Goal: Information Seeking & Learning: Check status

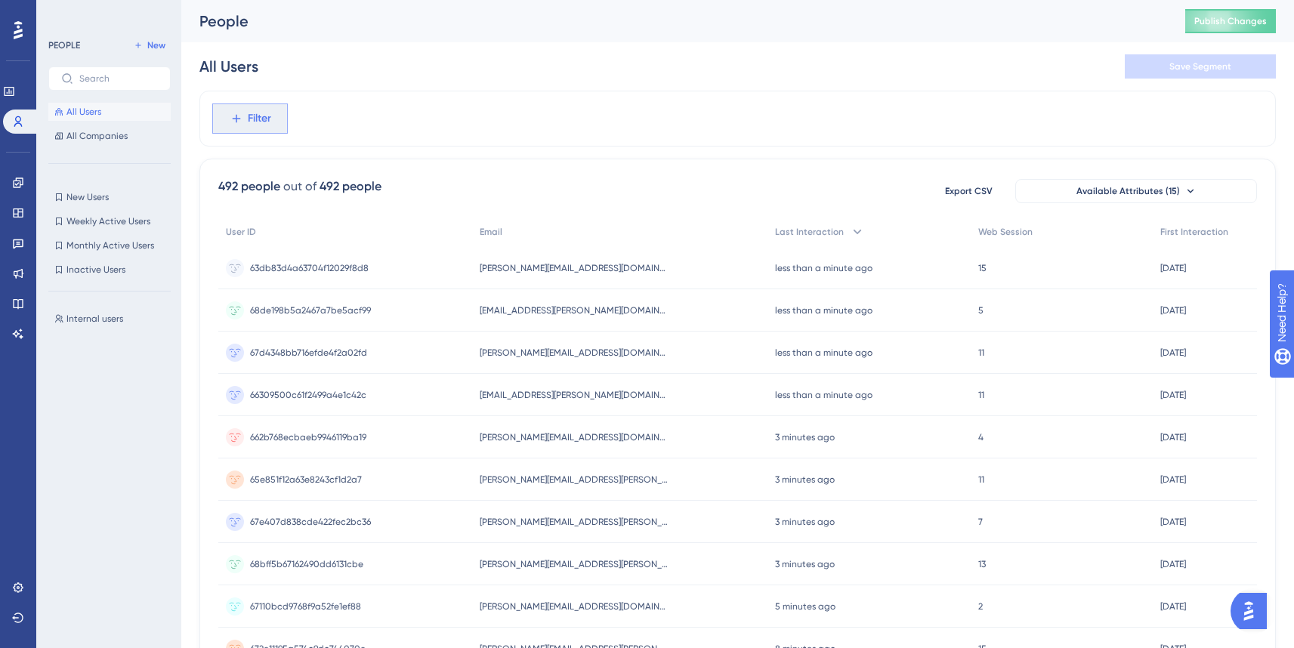
click at [263, 118] on span "Filter" at bounding box center [259, 119] width 23 height 18
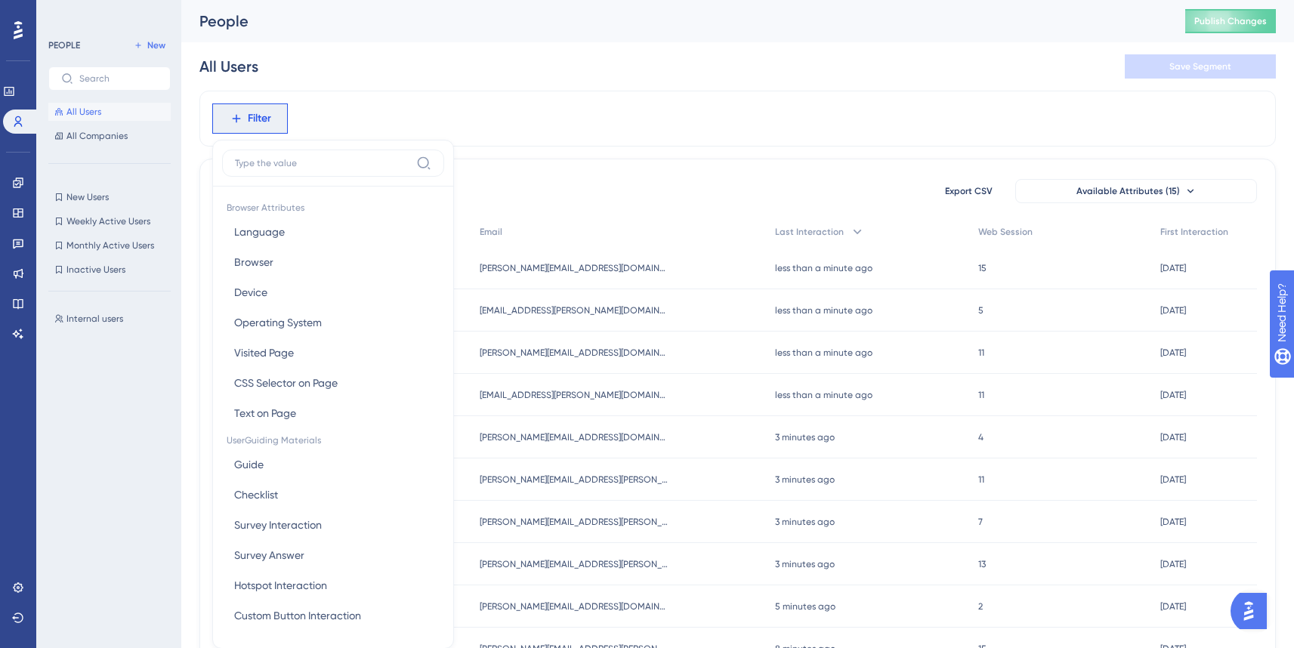
scroll to position [70, 0]
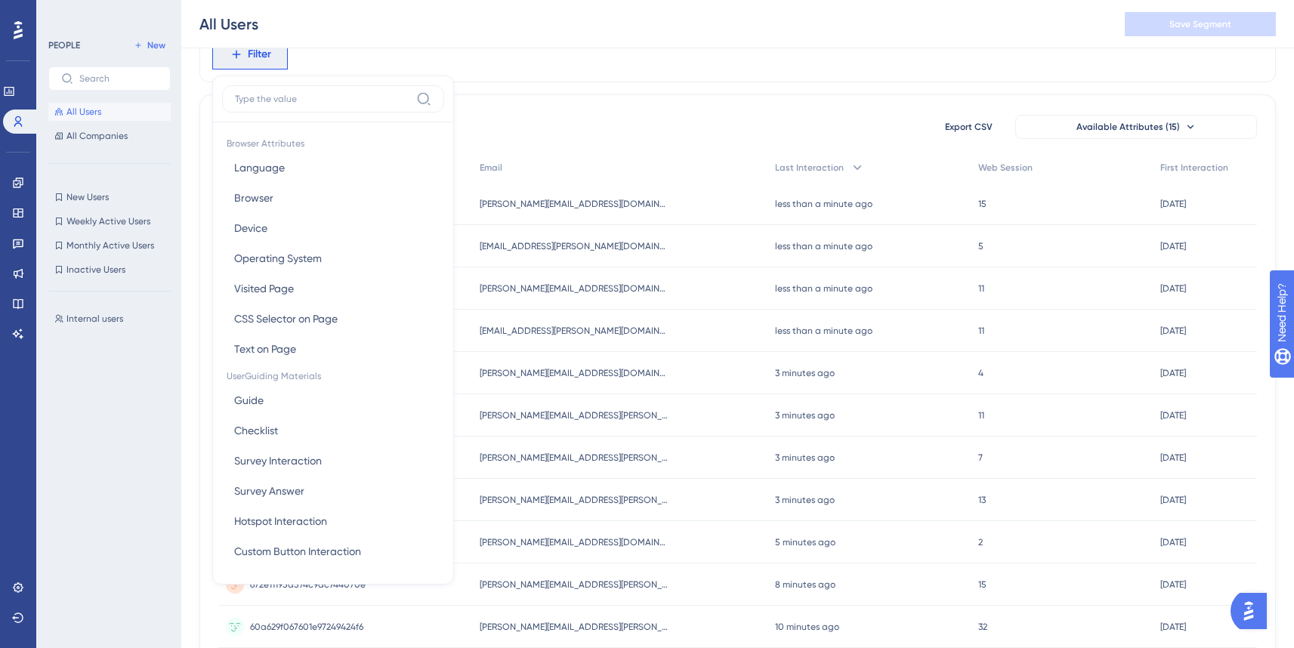
click at [351, 103] on input at bounding box center [322, 99] width 175 height 12
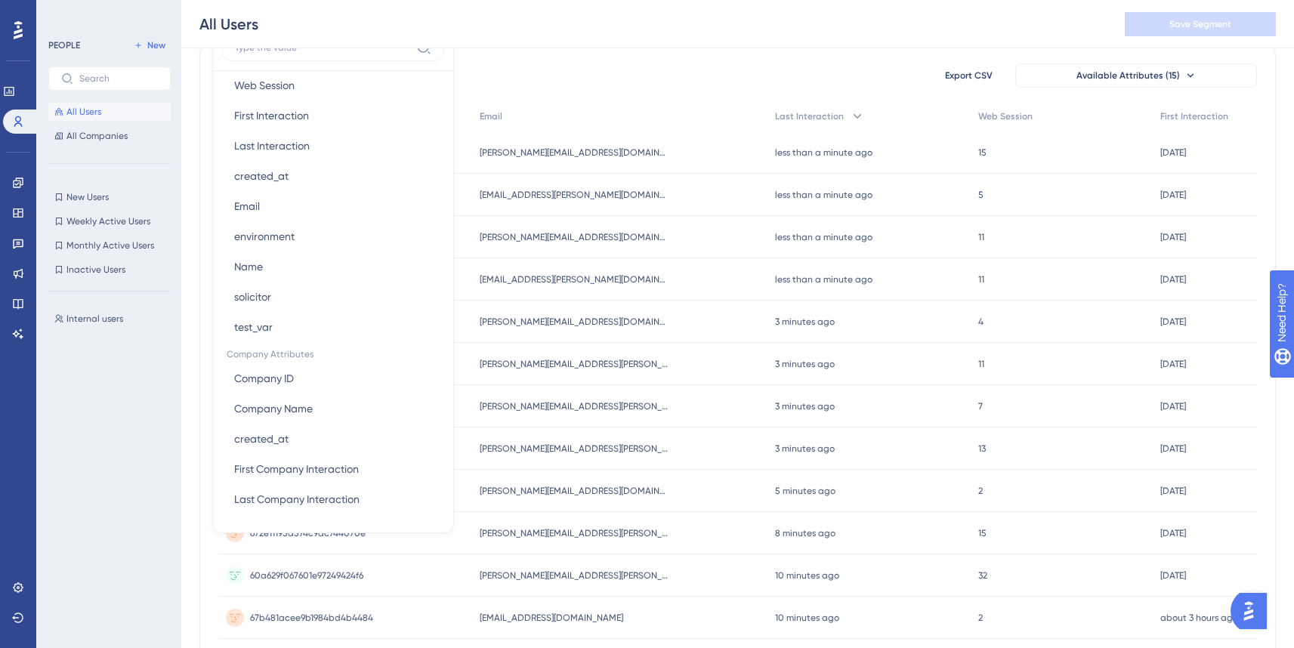
scroll to position [143, 0]
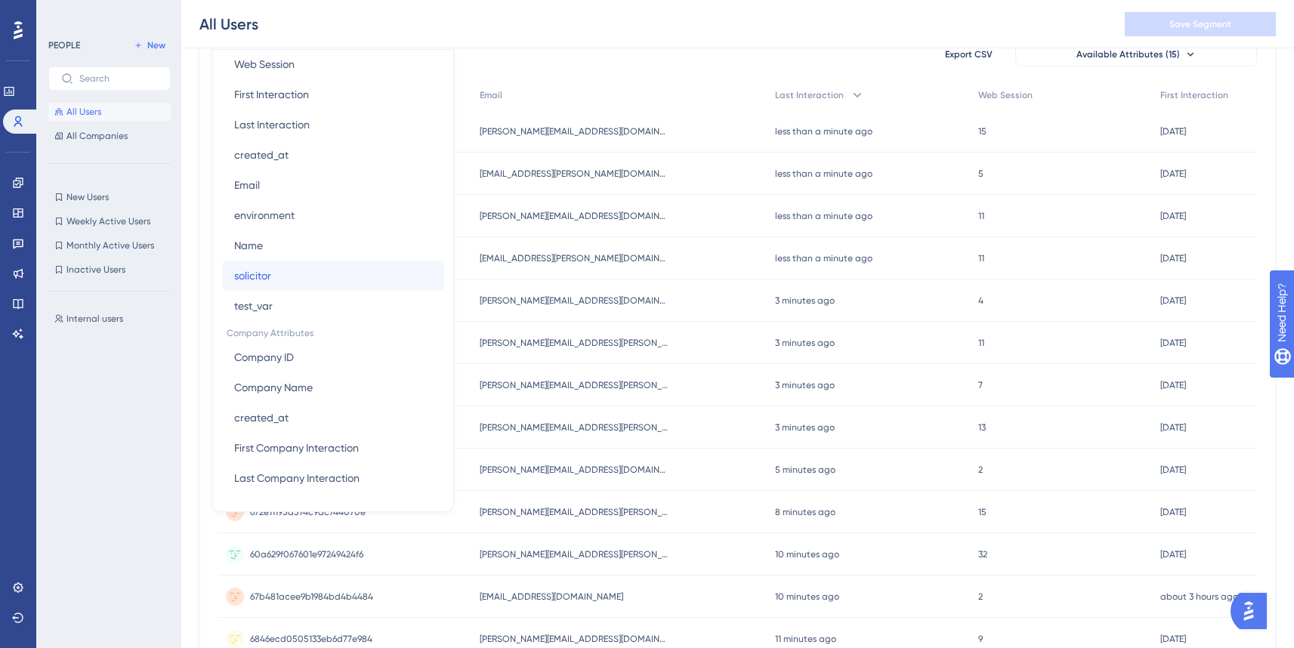
click at [283, 281] on button "solicitor solicitor" at bounding box center [333, 276] width 222 height 30
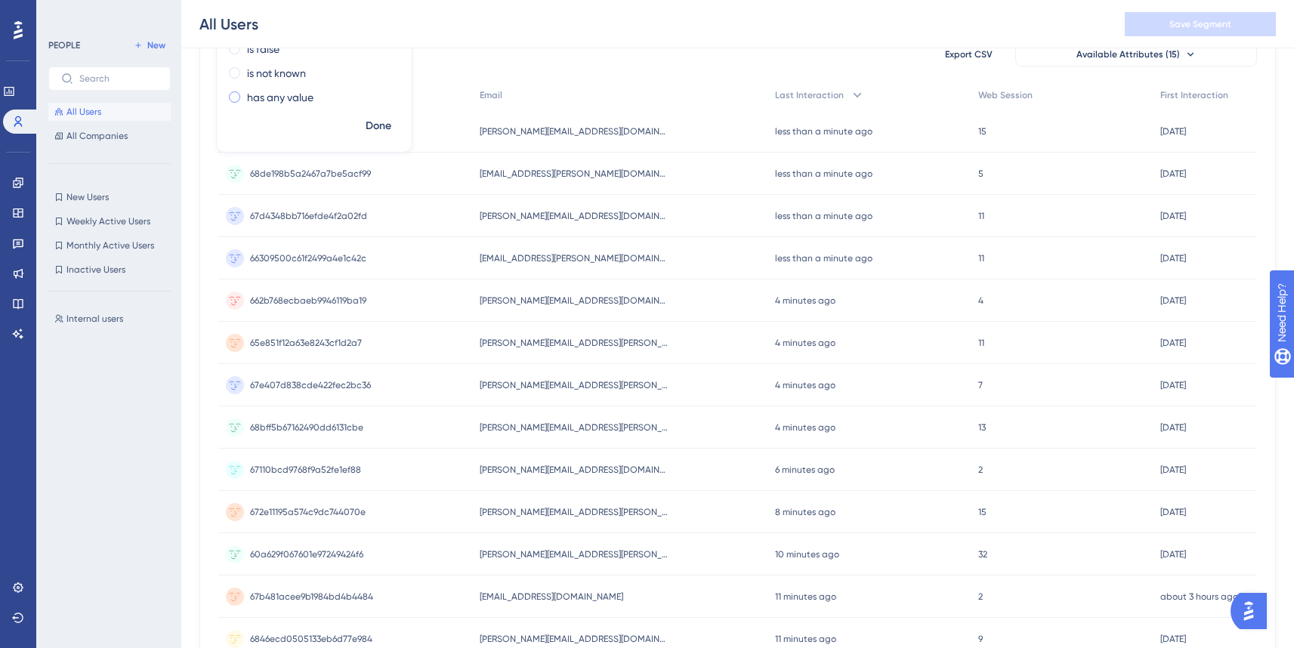
scroll to position [103, 0]
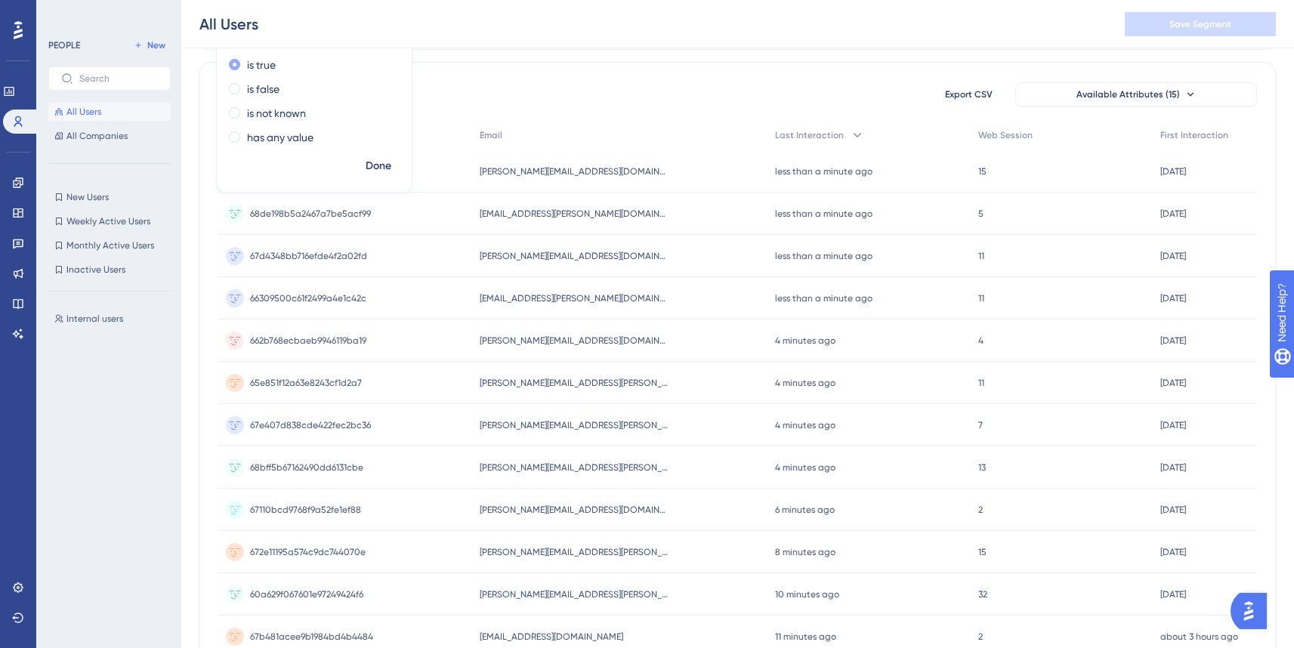
click at [270, 66] on label "is true" at bounding box center [261, 65] width 29 height 18
click at [377, 169] on span "Done" at bounding box center [379, 166] width 26 height 18
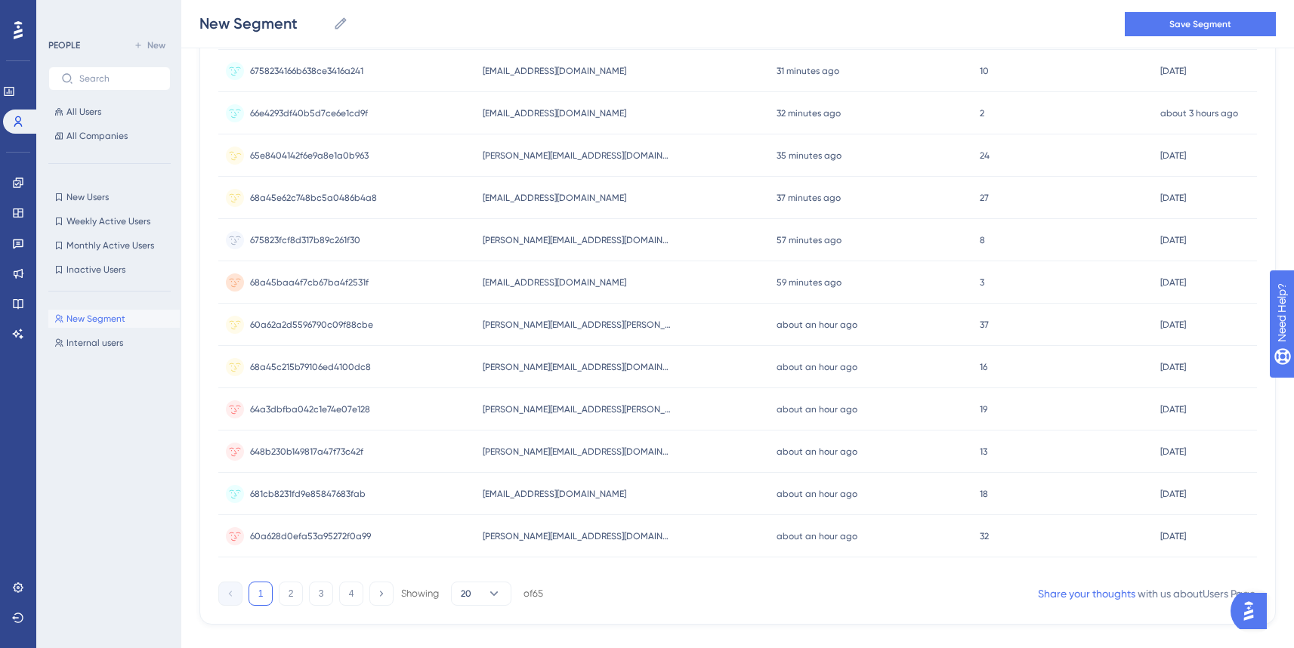
scroll to position [567, 0]
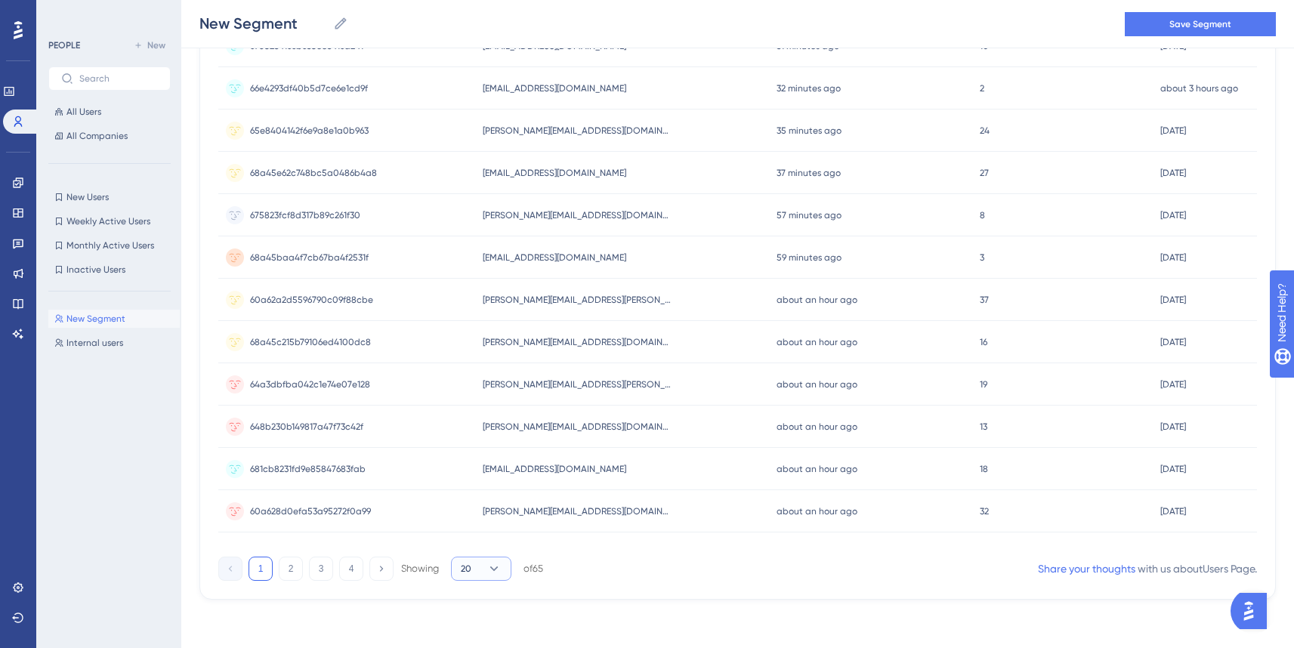
click at [470, 570] on span "20" at bounding box center [466, 569] width 11 height 12
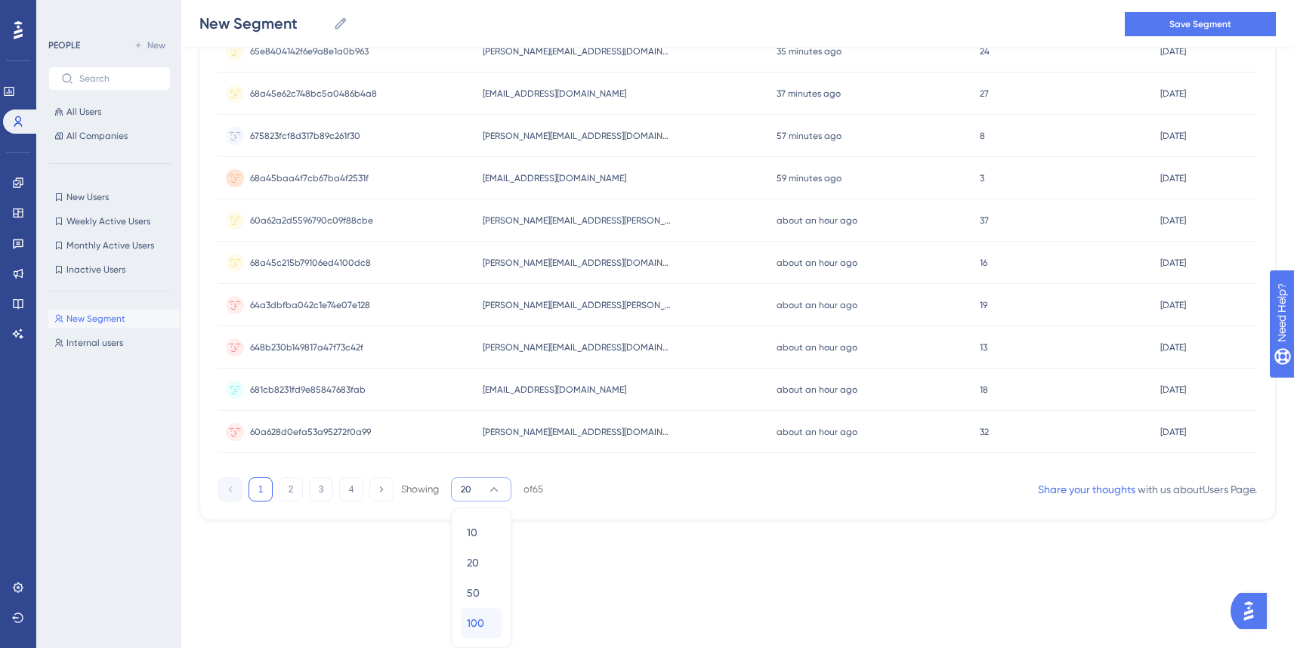
click at [483, 619] on span "100" at bounding box center [475, 623] width 17 height 18
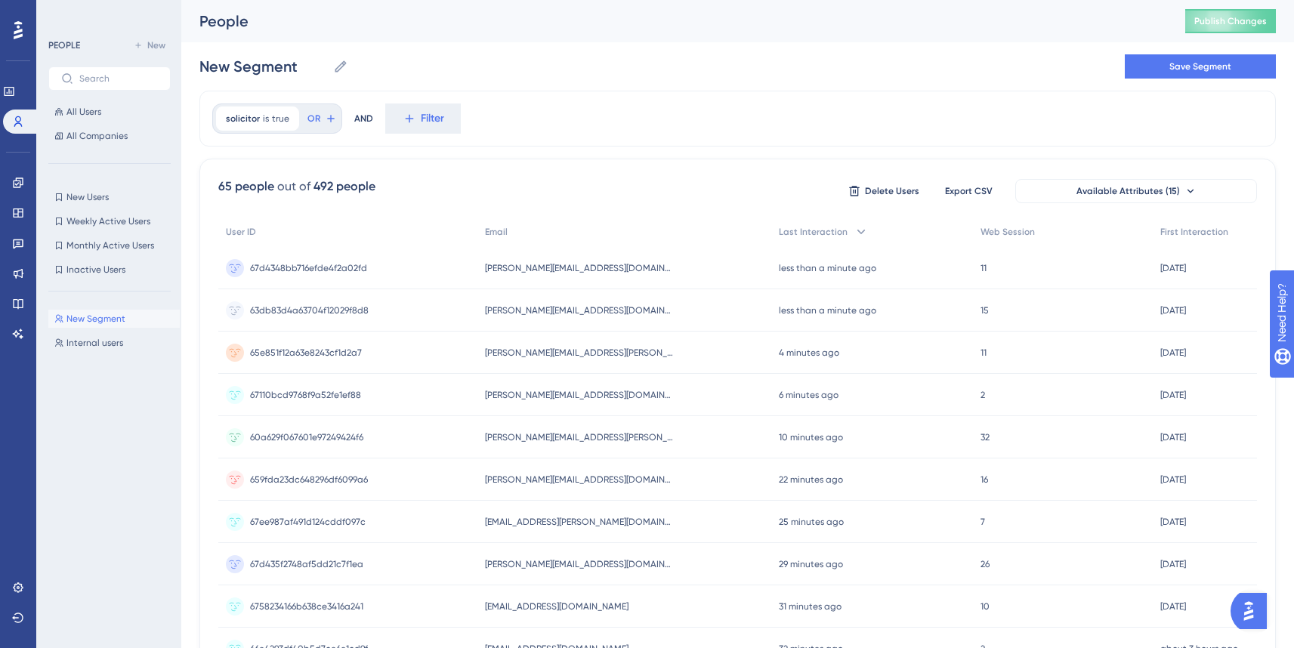
scroll to position [1212, 0]
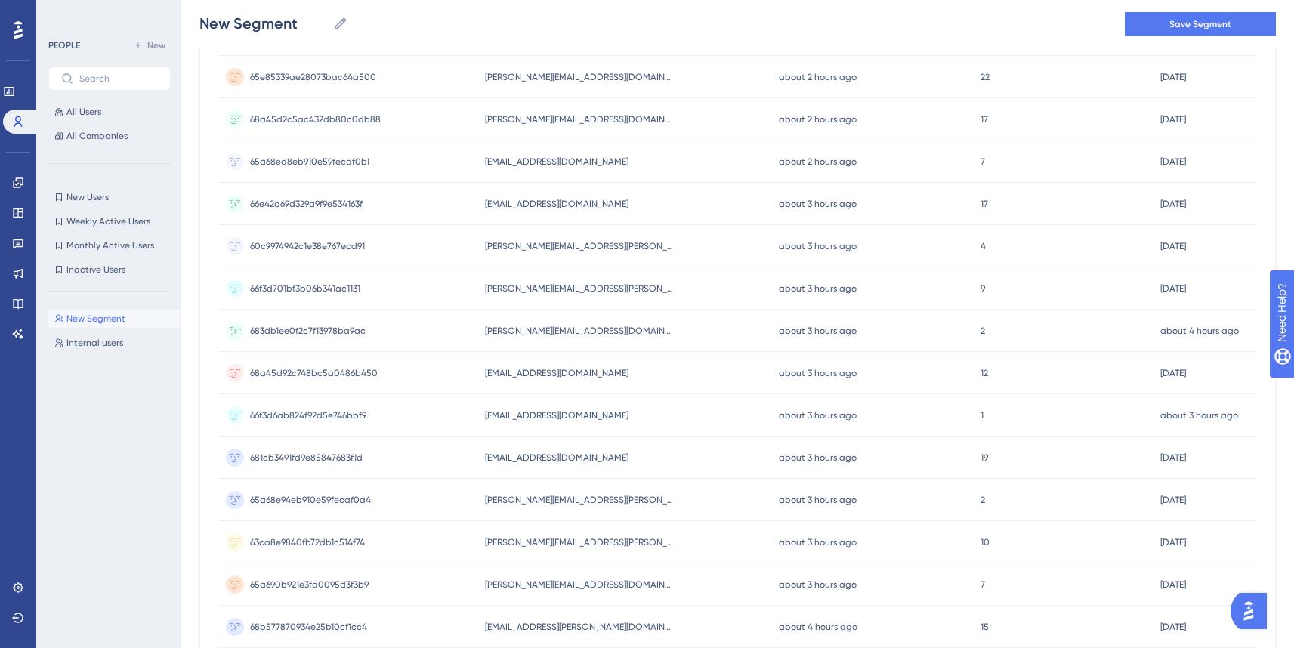
click at [340, 330] on span "683db1ee0f2c7f13978ba9ac" at bounding box center [308, 331] width 116 height 12
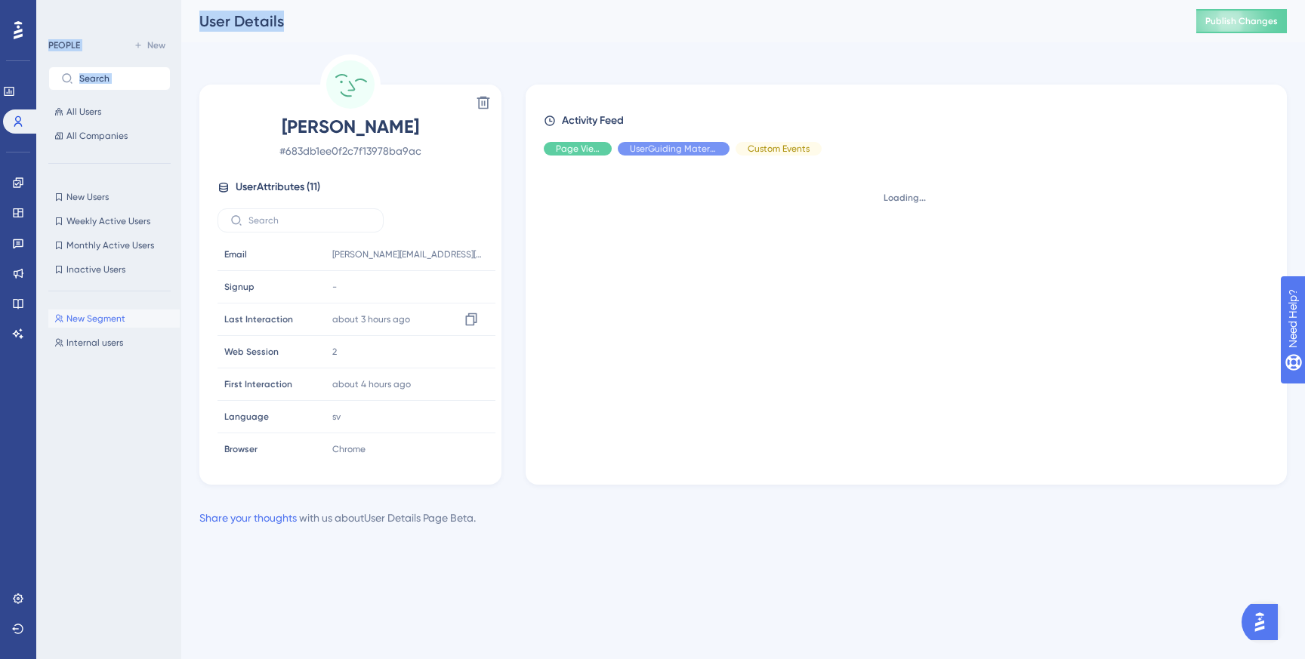
click at [340, 330] on div "about 3 hours ago [DATE] 10:09 Copy [DATE]T08:09:13.439789Z" at bounding box center [407, 319] width 163 height 30
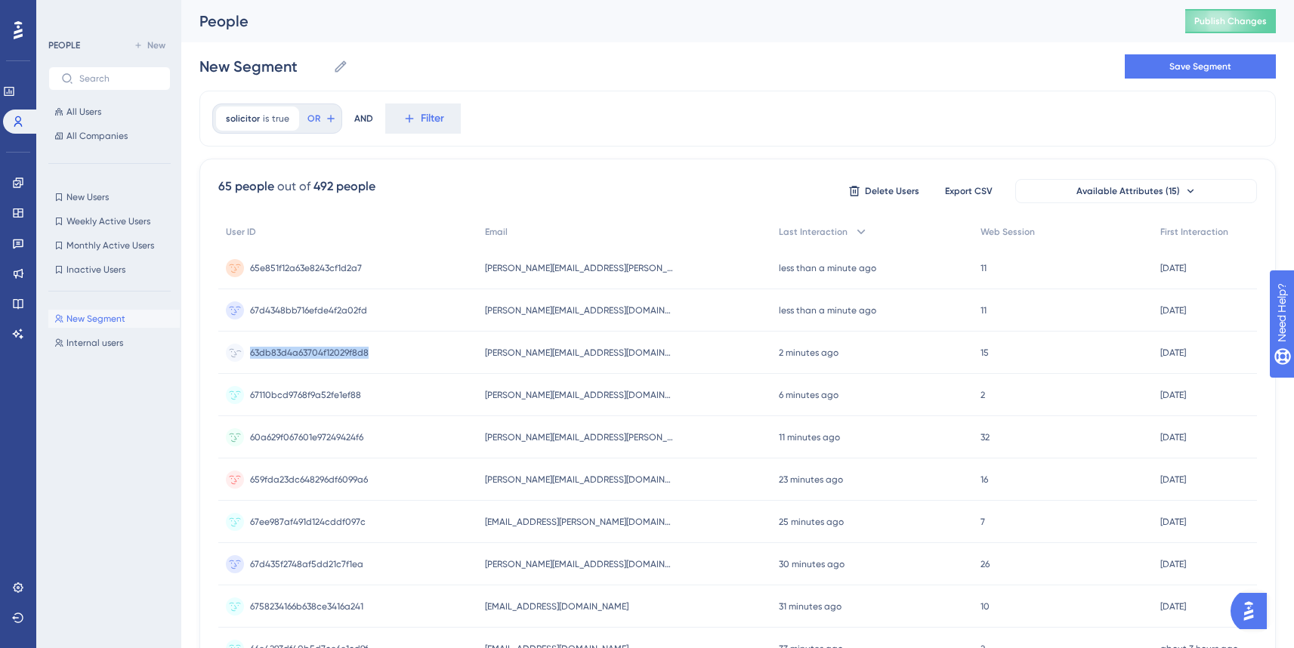
drag, startPoint x: 372, startPoint y: 354, endPoint x: 251, endPoint y: 351, distance: 121.6
click at [251, 351] on div "63db83d4a63704f12029f8d8 63db83d4a63704f12029f8d8" at bounding box center [347, 353] width 259 height 42
copy span "63db83d4a63704f12029f8d8"
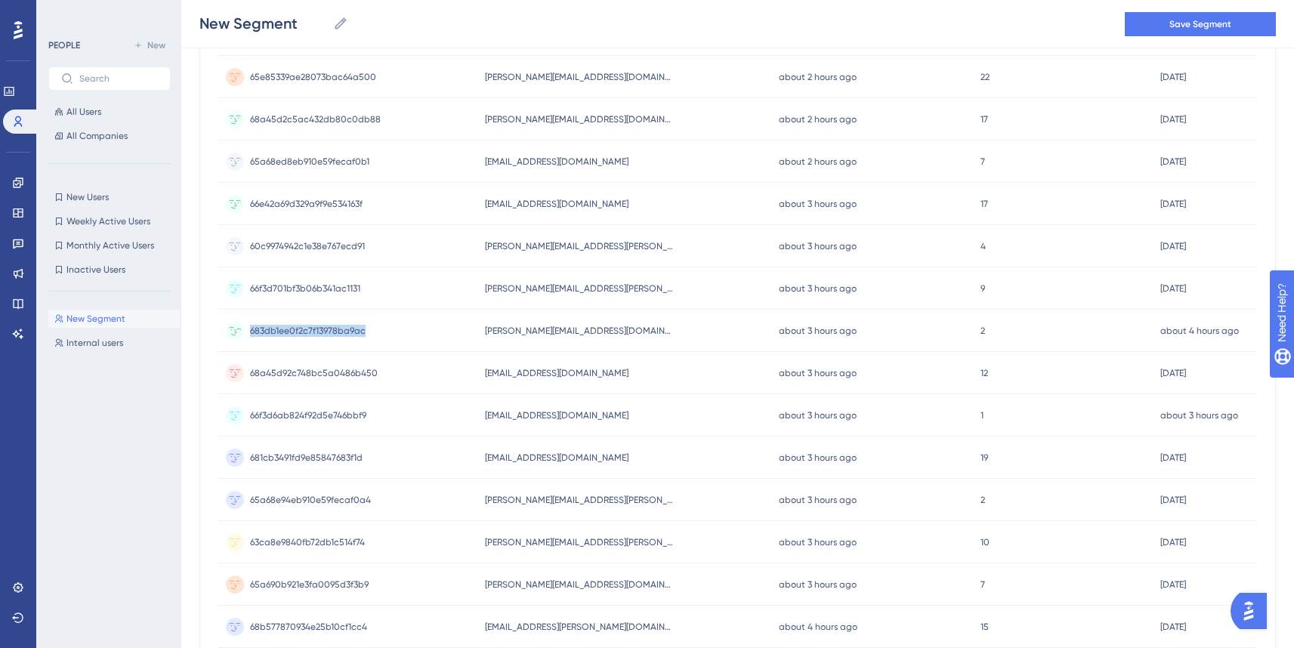
drag, startPoint x: 378, startPoint y: 331, endPoint x: 252, endPoint y: 332, distance: 126.1
click at [252, 332] on div "683db1ee0f2c7f13978ba9ac 683db1ee0f2c7f13978ba9ac" at bounding box center [347, 331] width 259 height 42
copy span "683db1ee0f2c7f13978ba9ac"
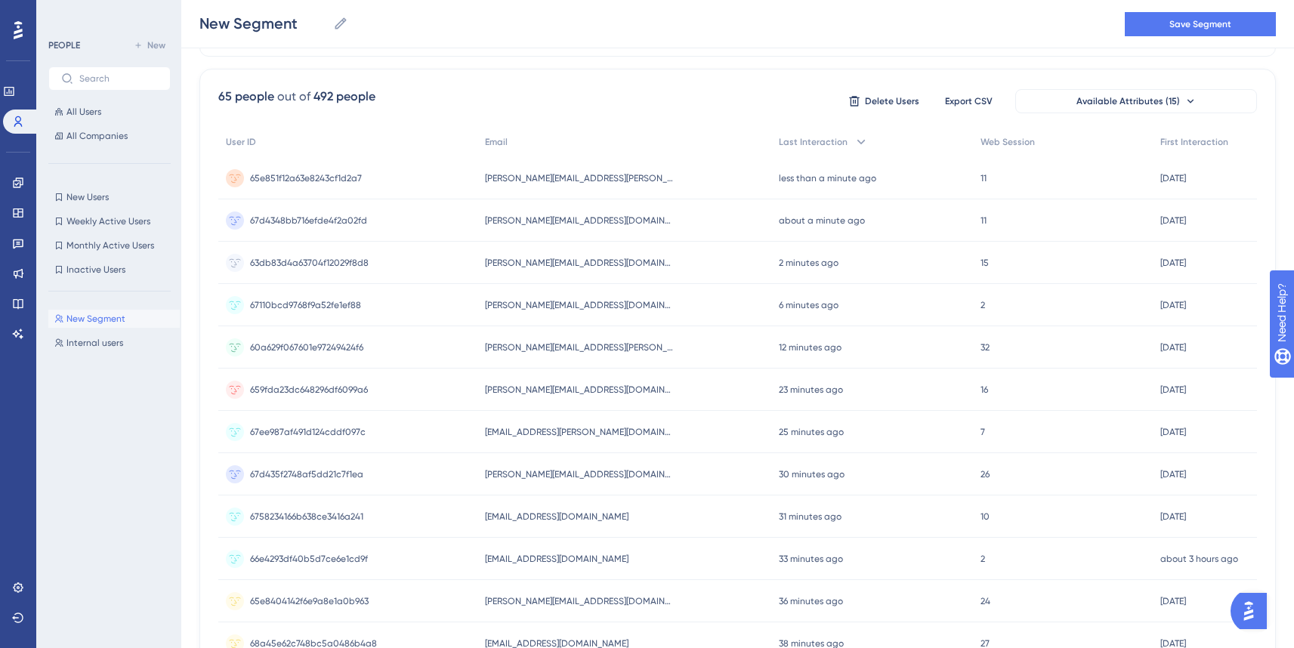
scroll to position [0, 0]
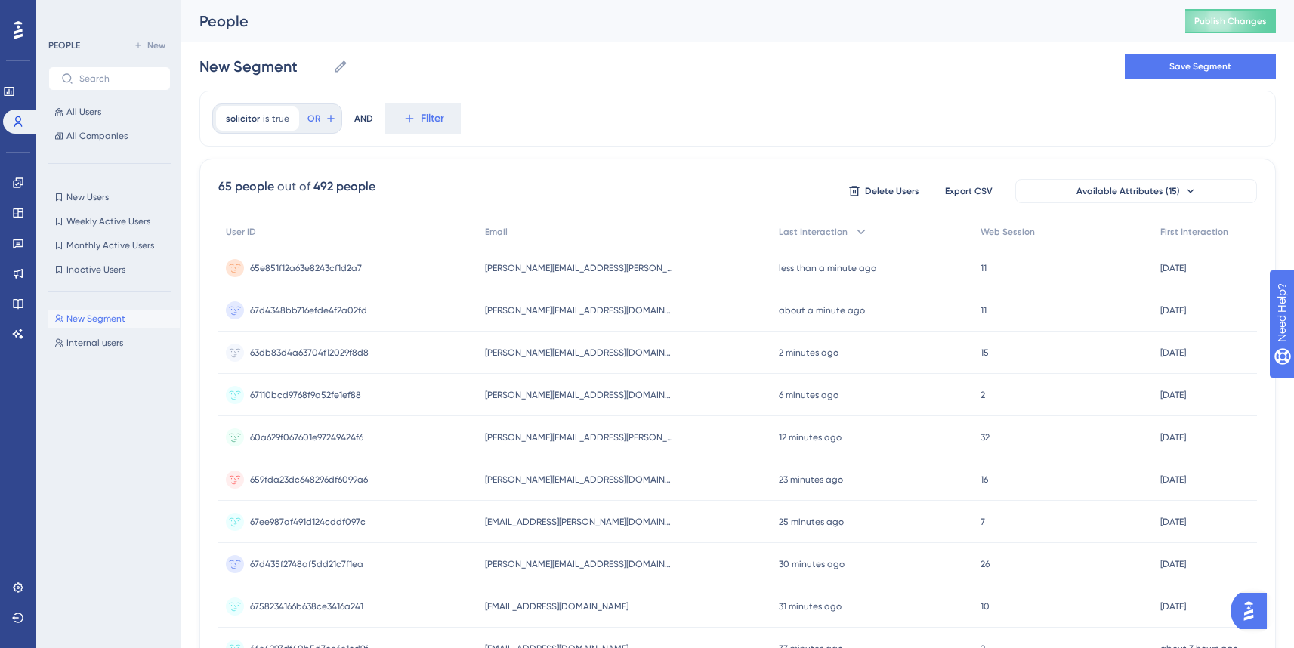
click at [459, 269] on div "65e851f12a63e8243cf1d2a7 65e851f12a63e8243cf1d2a7" at bounding box center [347, 268] width 259 height 42
click at [350, 397] on span "63db83d4a63704f12029f8d8" at bounding box center [309, 395] width 119 height 12
click at [277, 118] on span "true" at bounding box center [280, 119] width 17 height 12
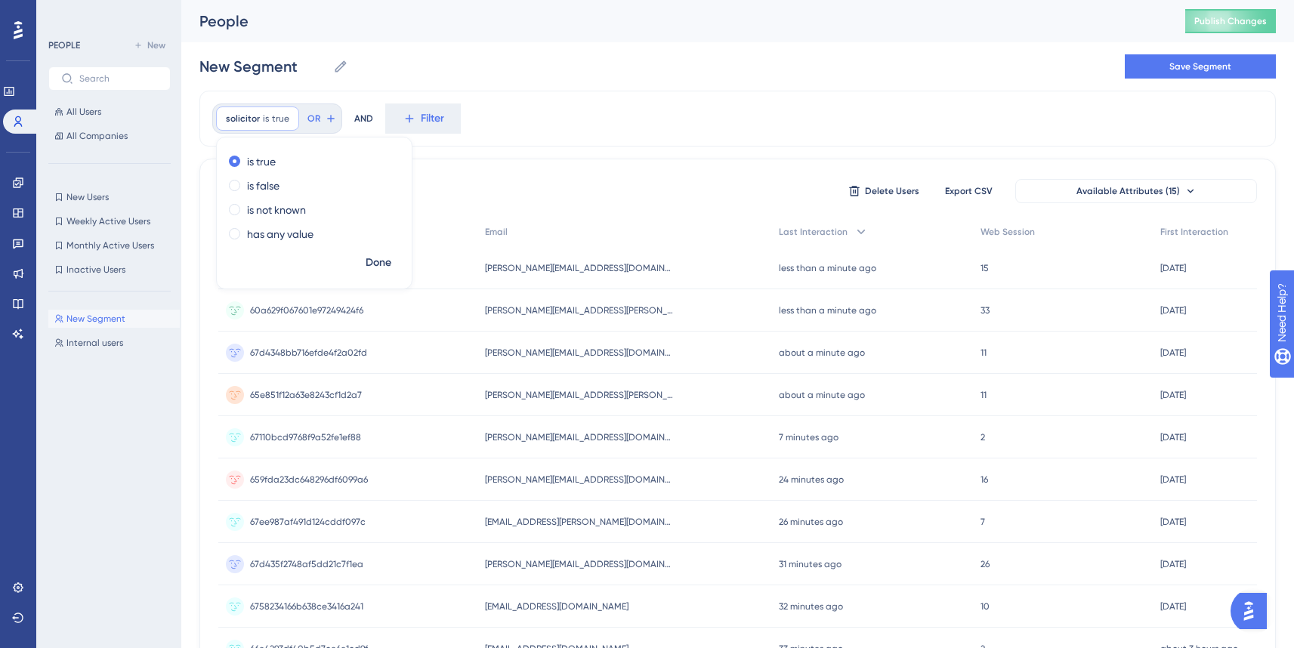
click at [261, 196] on div "is true is false is not known has any value" at bounding box center [314, 200] width 195 height 100
click at [261, 192] on label "is false" at bounding box center [263, 186] width 32 height 18
click at [387, 264] on span "Done" at bounding box center [379, 263] width 26 height 18
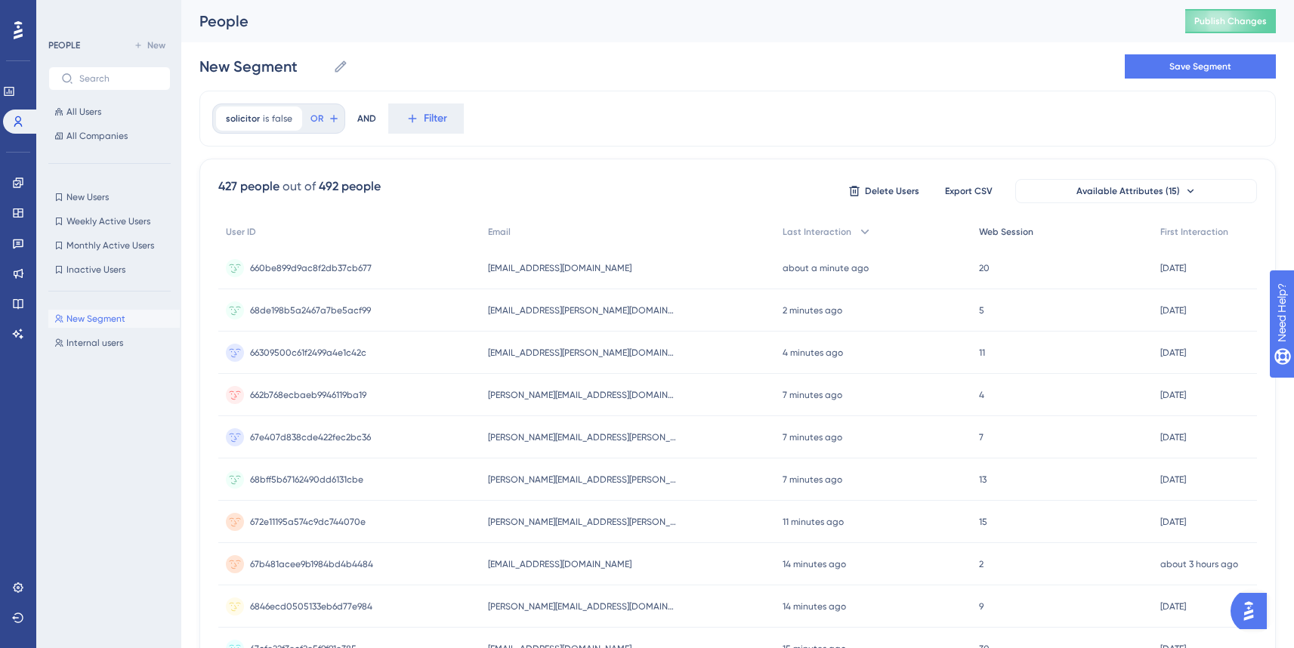
click at [1019, 230] on span "Web Session" at bounding box center [1006, 232] width 54 height 12
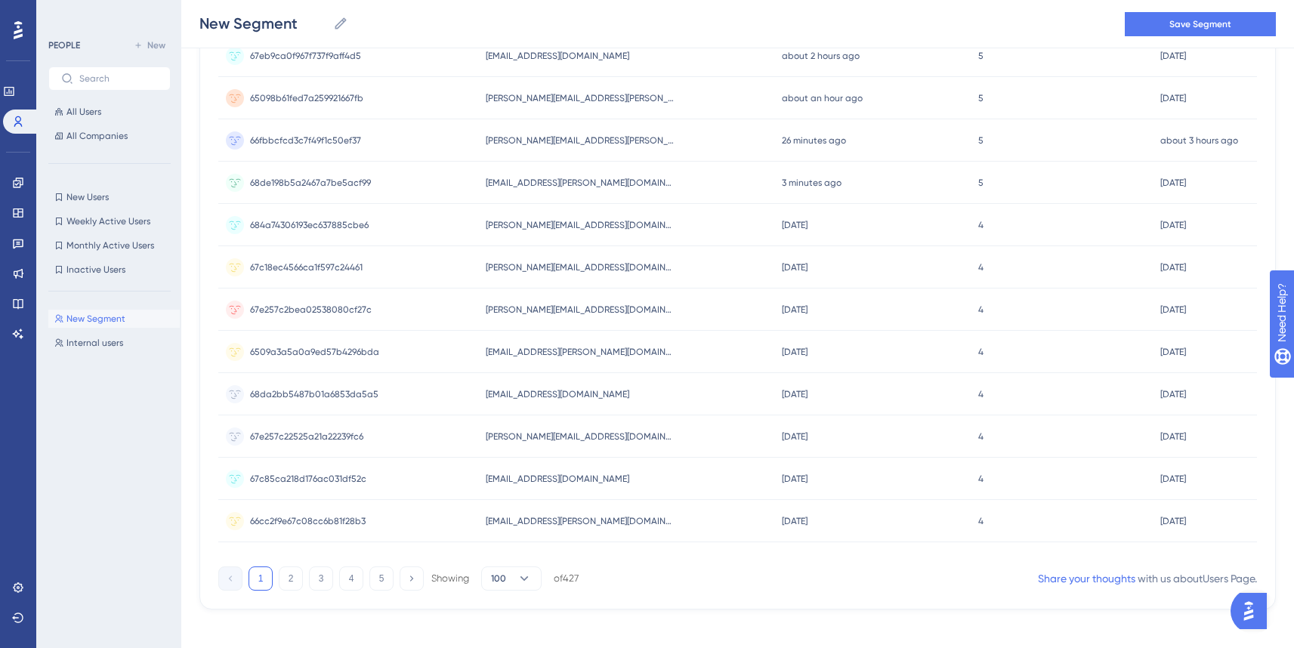
scroll to position [3951, 3]
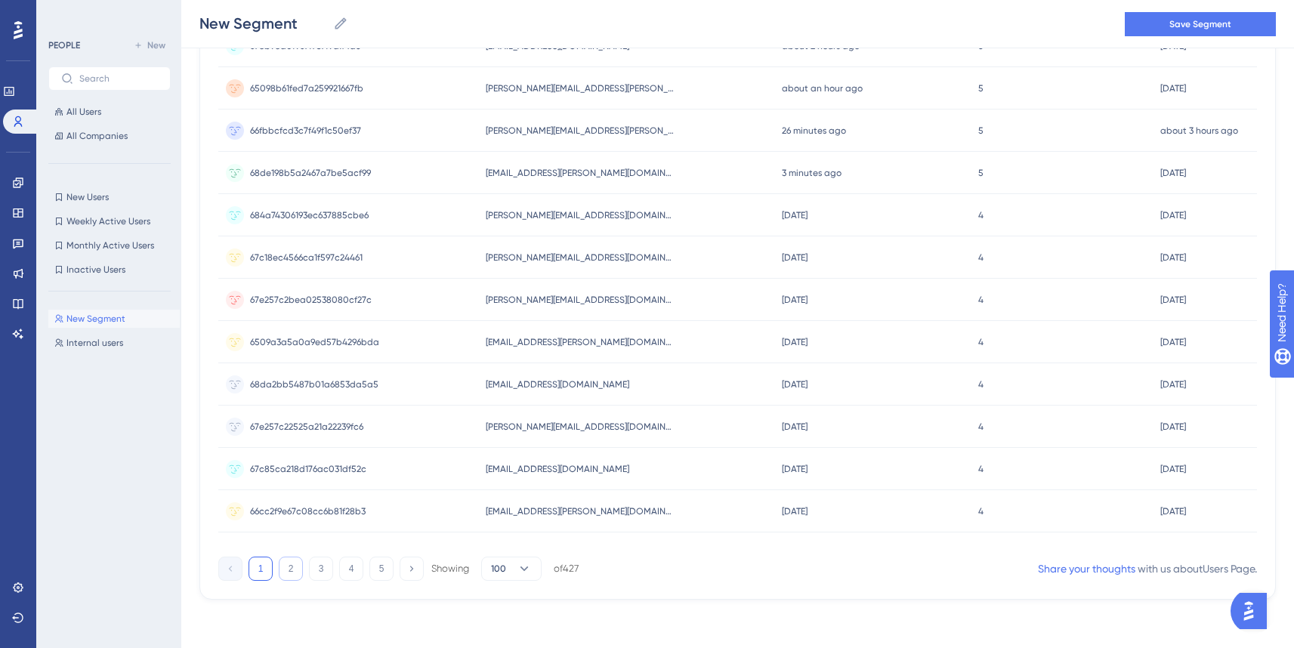
click at [287, 571] on button "2" at bounding box center [291, 569] width 24 height 24
click at [319, 572] on button "3" at bounding box center [321, 569] width 24 height 24
click at [350, 573] on button "4" at bounding box center [351, 569] width 24 height 24
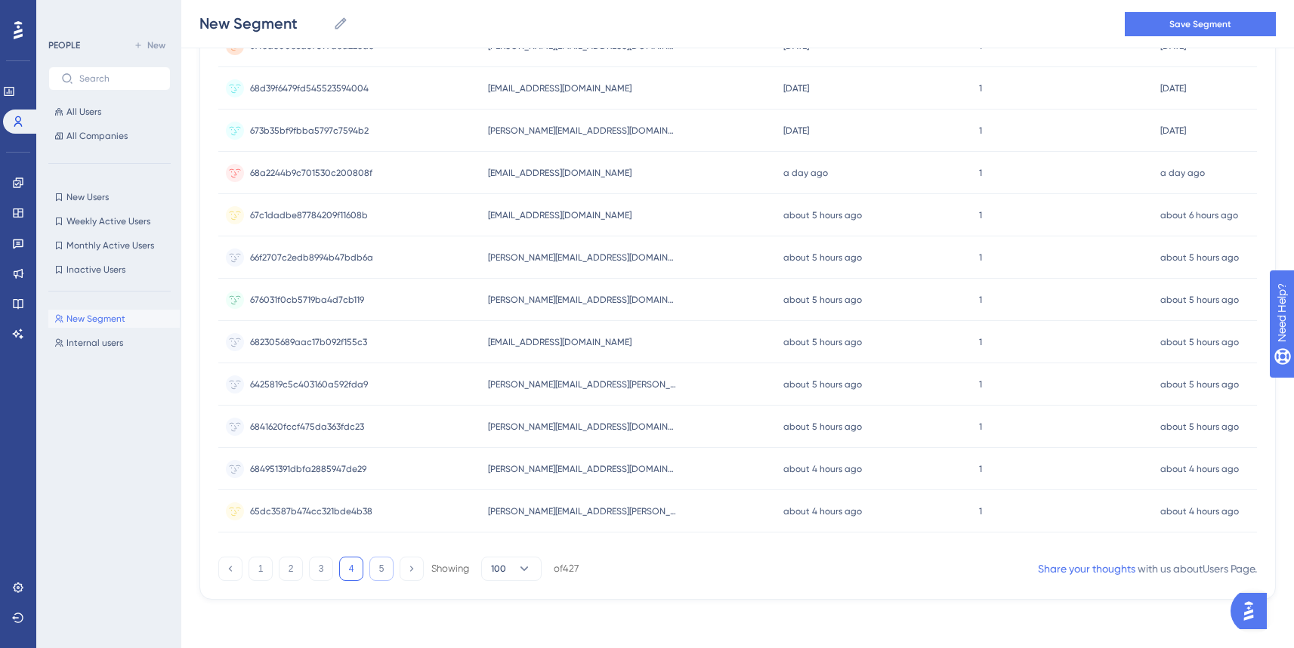
click at [378, 570] on button "5" at bounding box center [381, 569] width 24 height 24
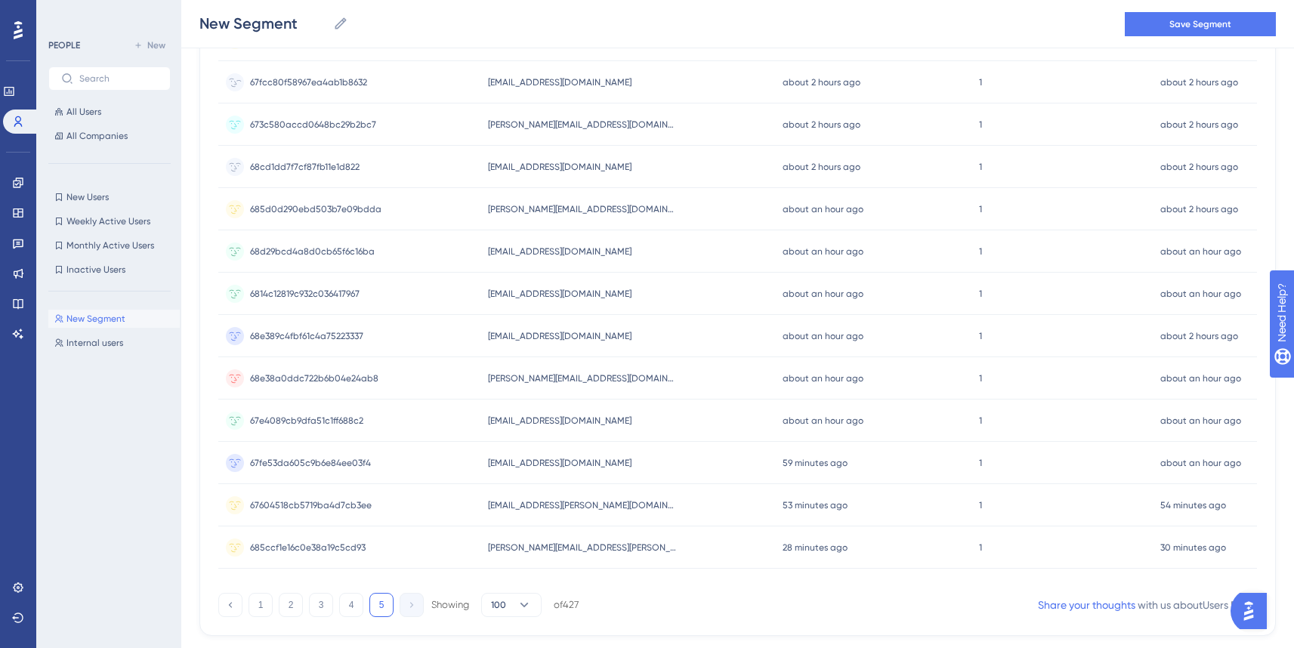
scroll to position [863, 3]
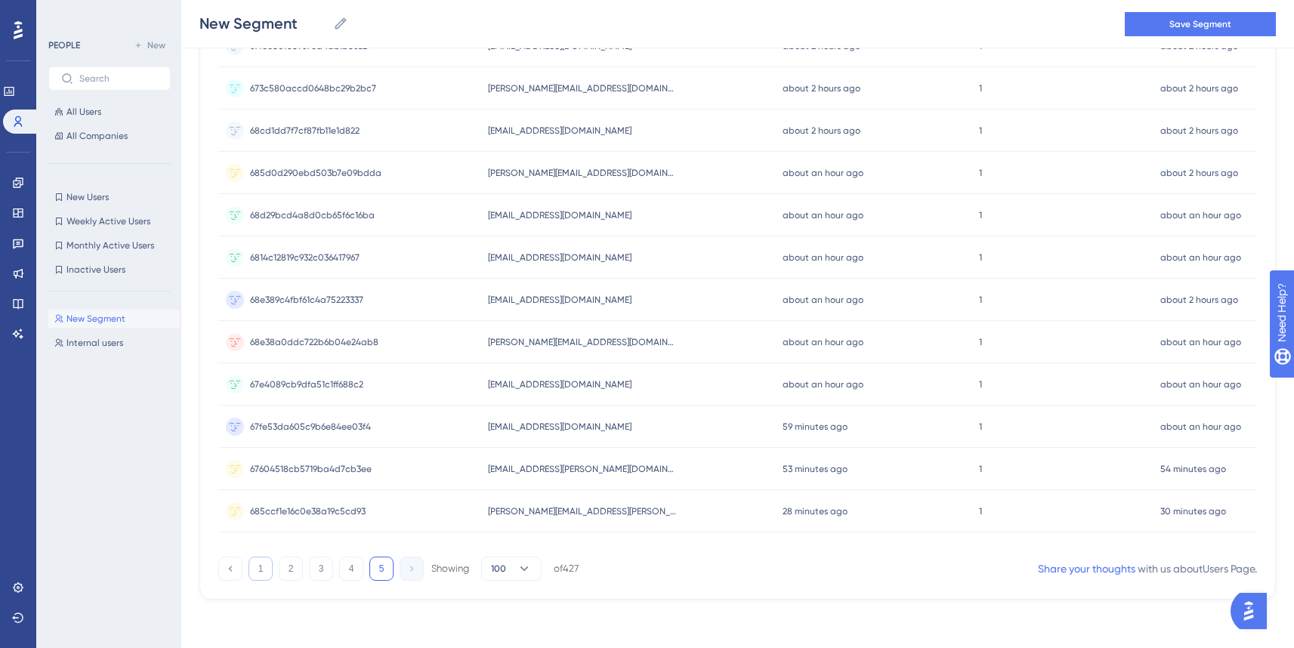
click at [263, 578] on button "1" at bounding box center [261, 569] width 24 height 24
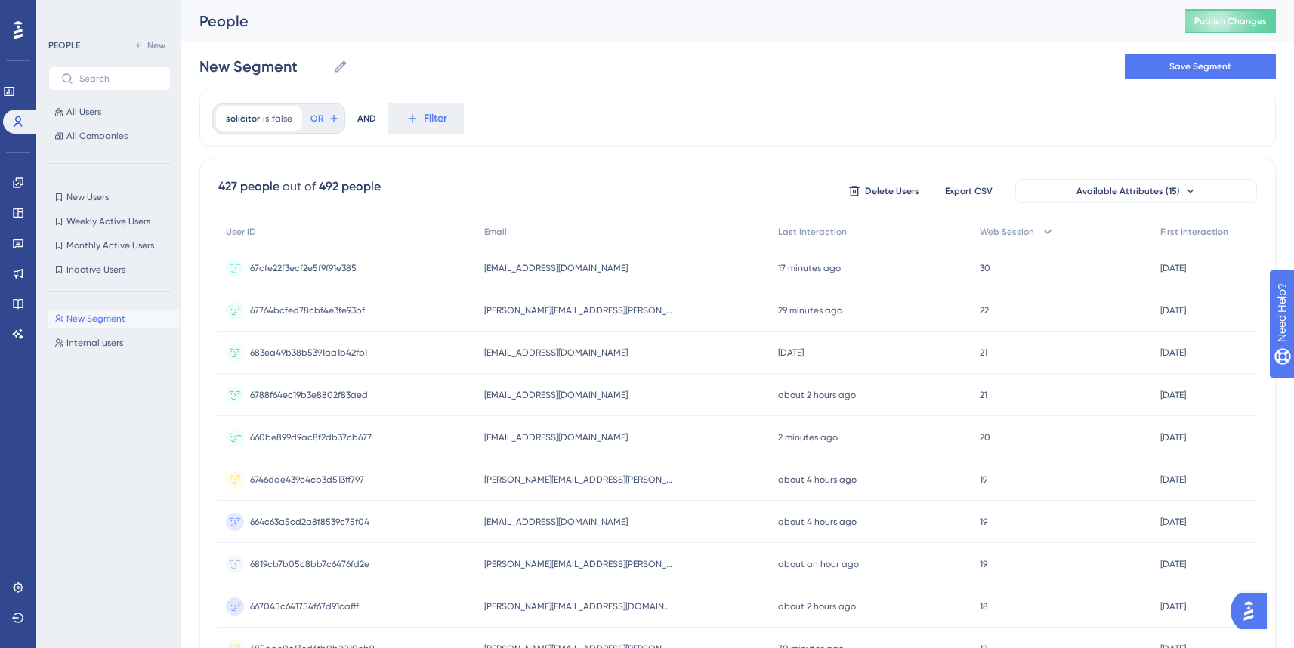
scroll to position [47, 3]
